Goal: Navigation & Orientation: Find specific page/section

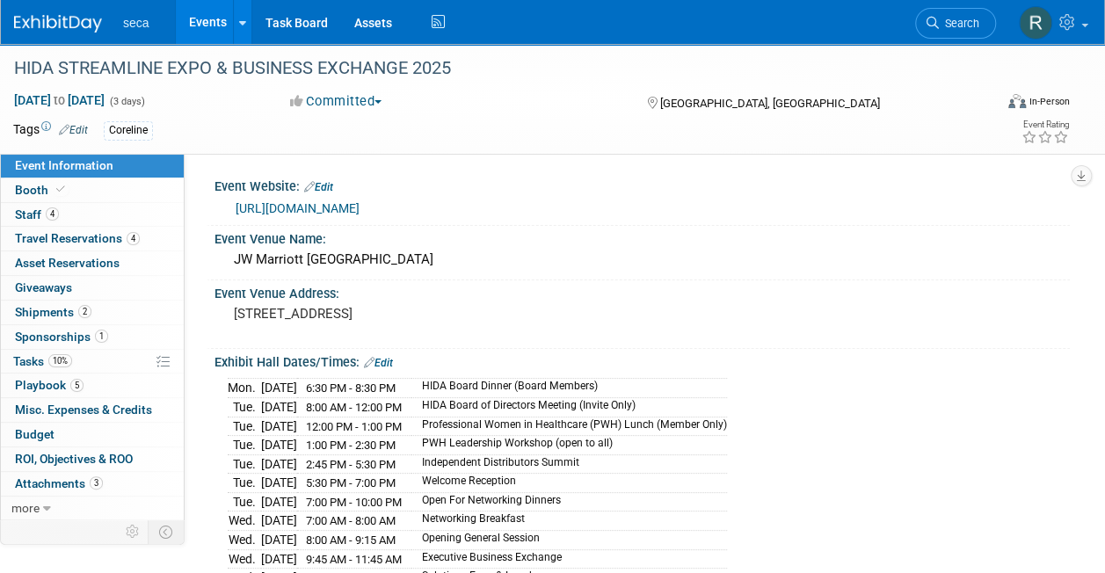
click at [208, 19] on link "Events" at bounding box center [208, 22] width 64 height 44
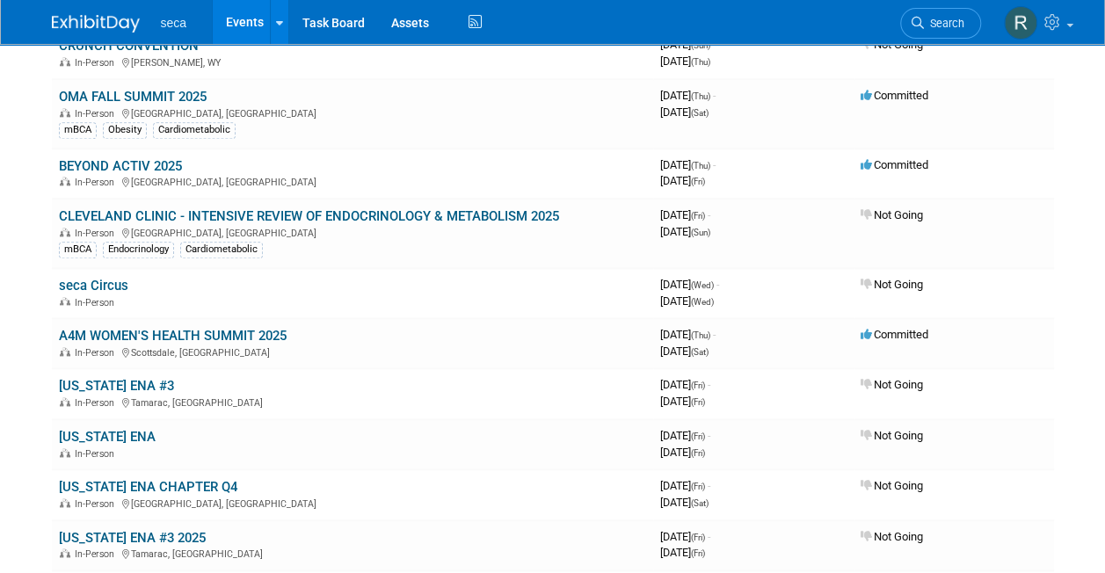
scroll to position [917, 0]
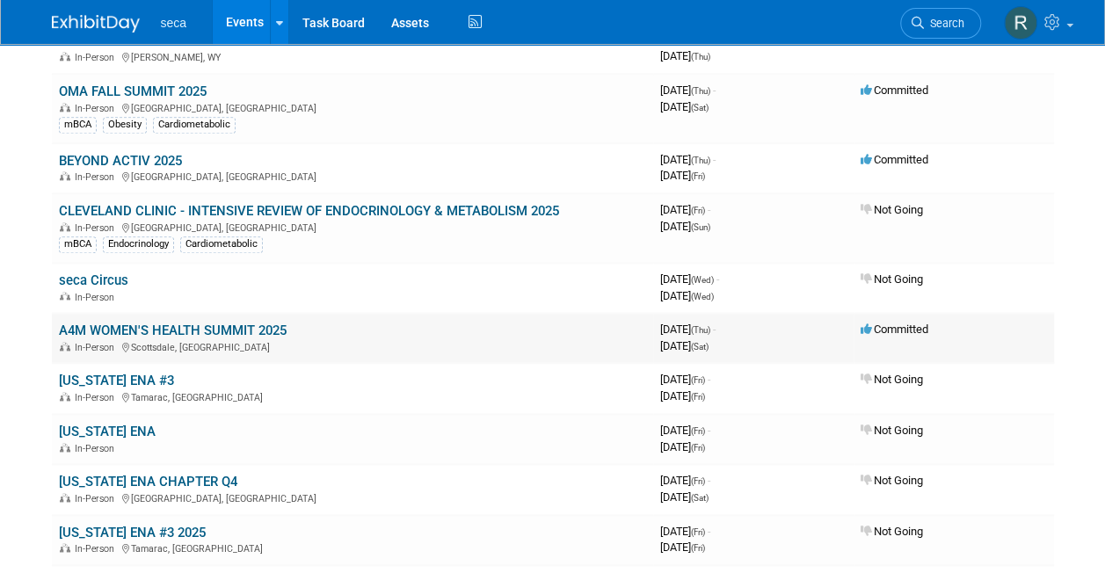
click at [193, 323] on link "A4M WOMEN'S HEALTH SUMMIT 2025" at bounding box center [173, 331] width 228 height 16
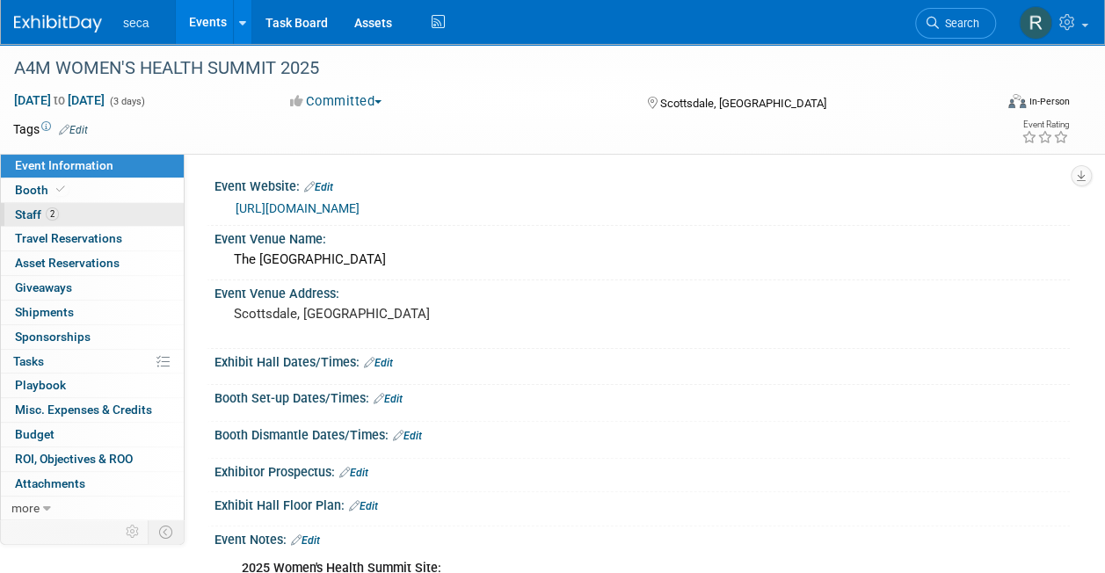
click at [141, 207] on link "2 Staff 2" at bounding box center [92, 215] width 183 height 24
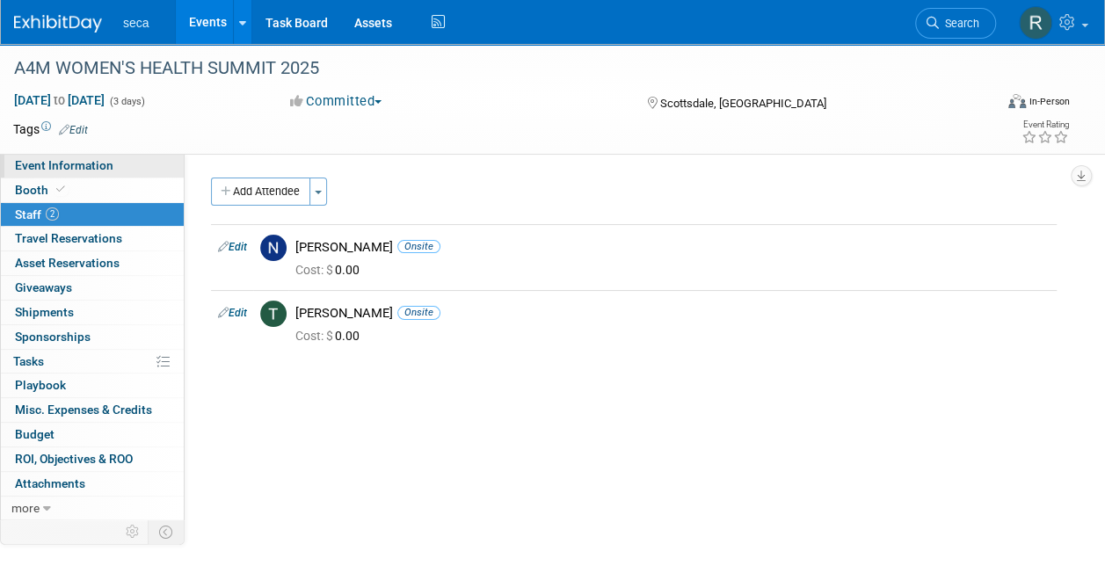
click at [129, 165] on link "Event Information" at bounding box center [92, 166] width 183 height 24
